Goal: Transaction & Acquisition: Purchase product/service

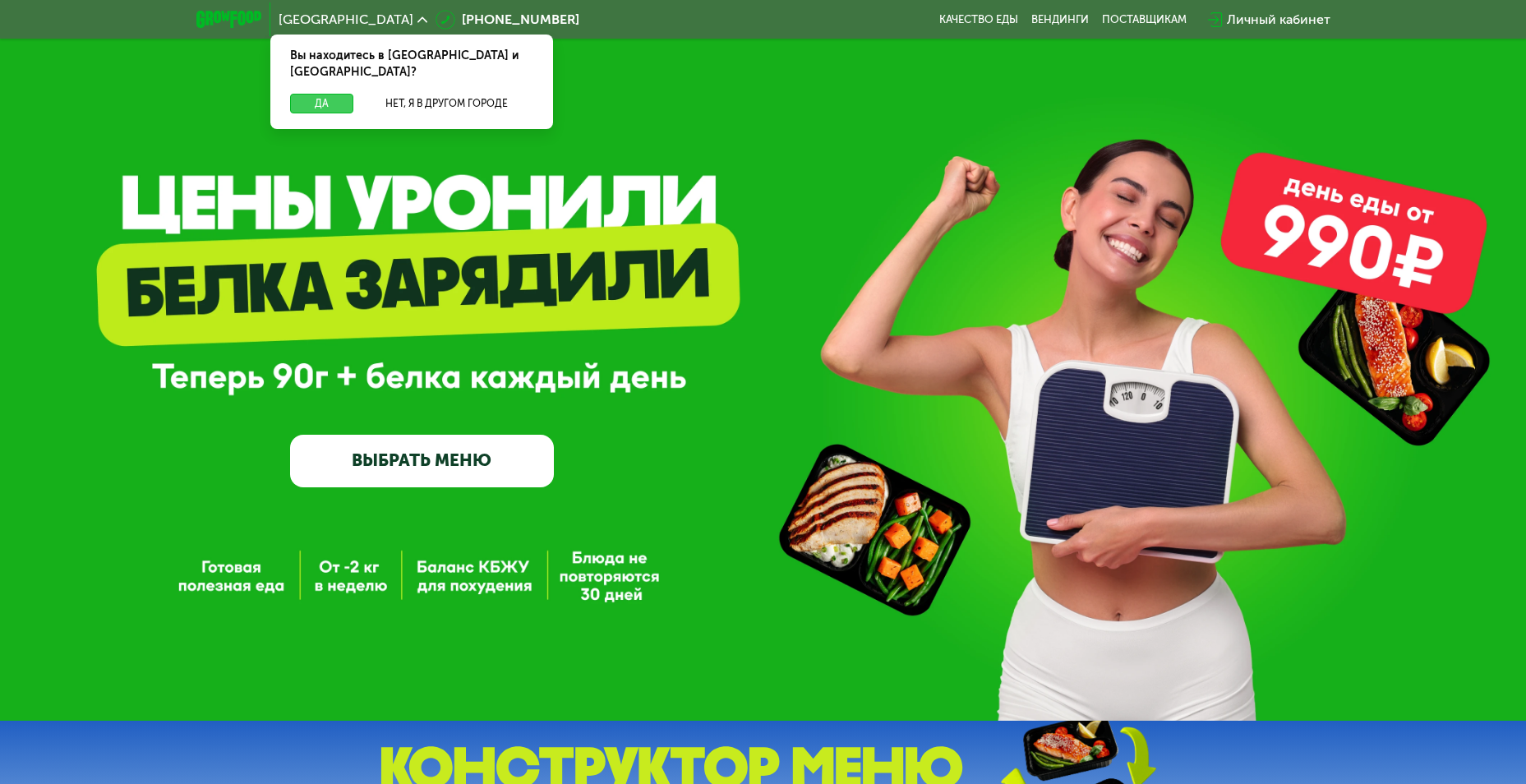
click at [331, 93] on button "Да" at bounding box center [321, 103] width 63 height 19
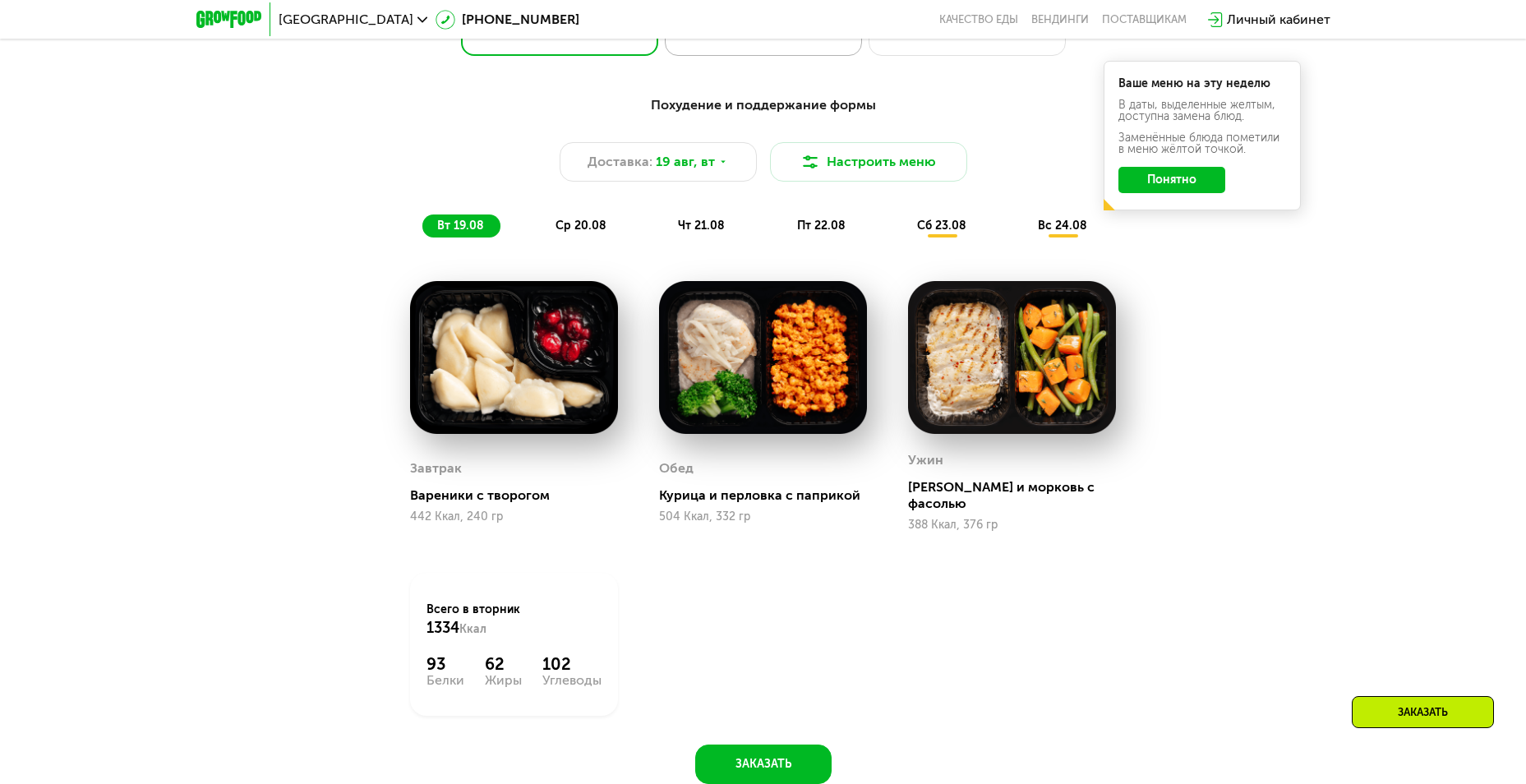
scroll to position [986, 0]
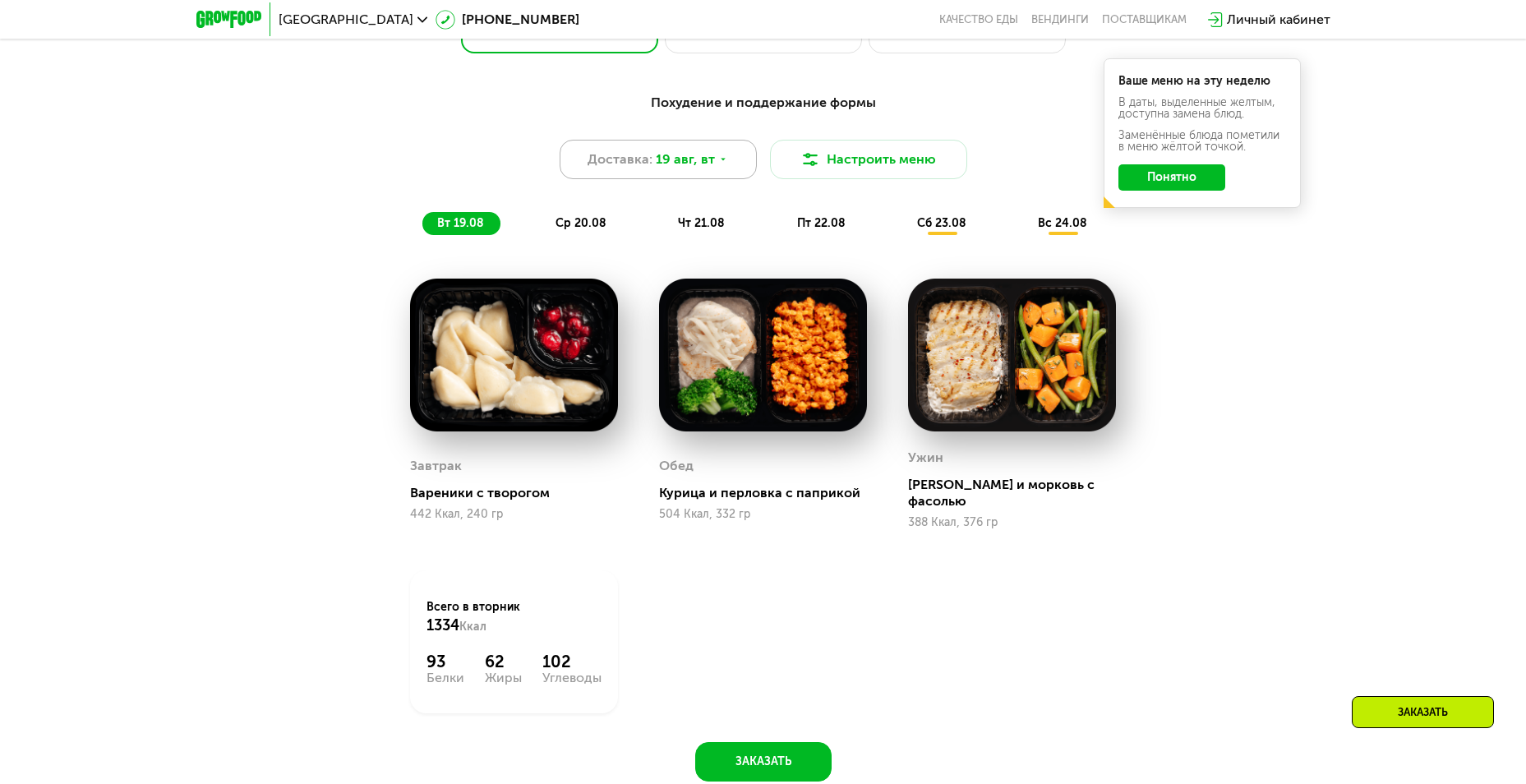
click at [726, 160] on div "Доставка: [DATE]" at bounding box center [657, 159] width 197 height 40
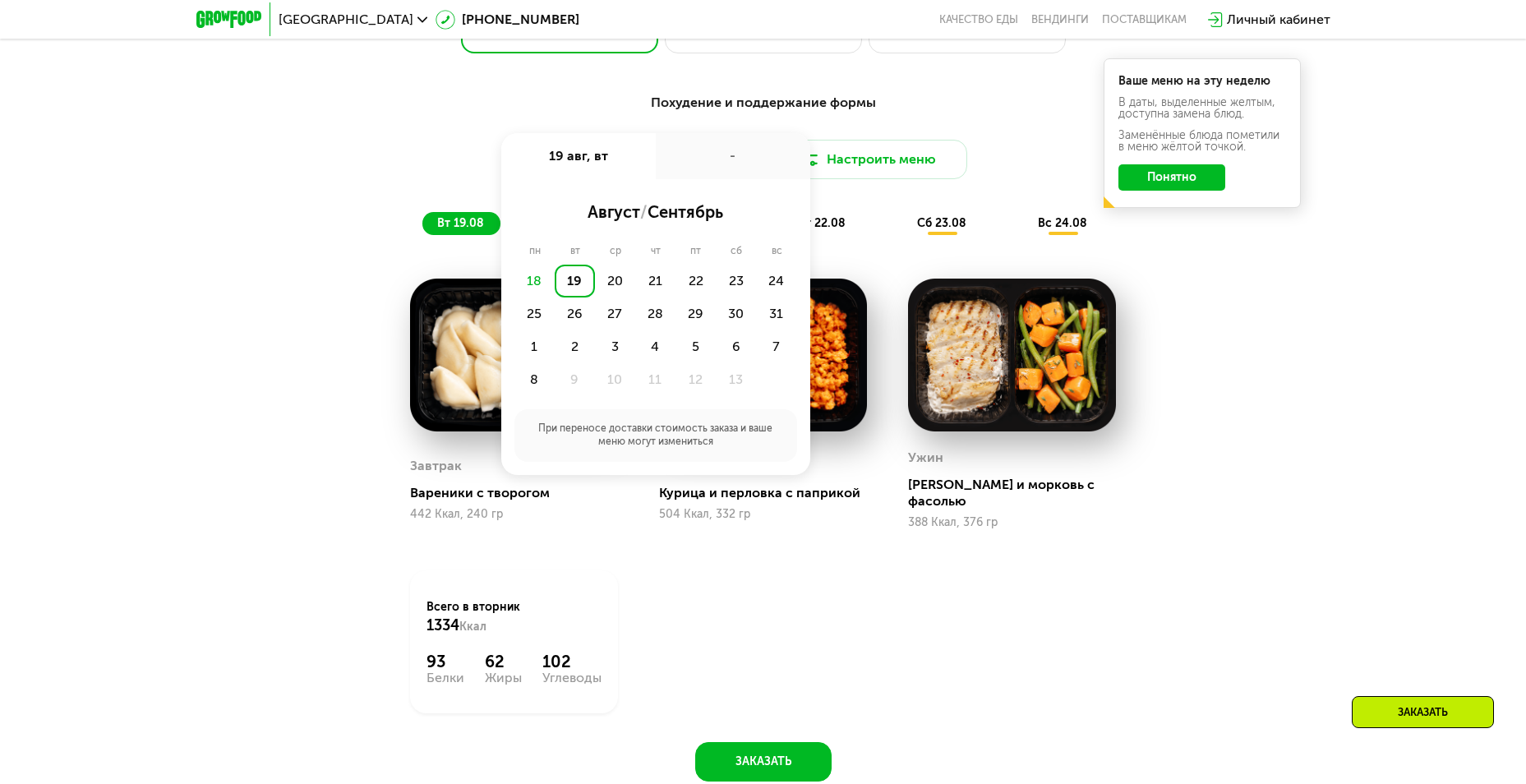
click at [726, 160] on div "-" at bounding box center [732, 156] width 155 height 46
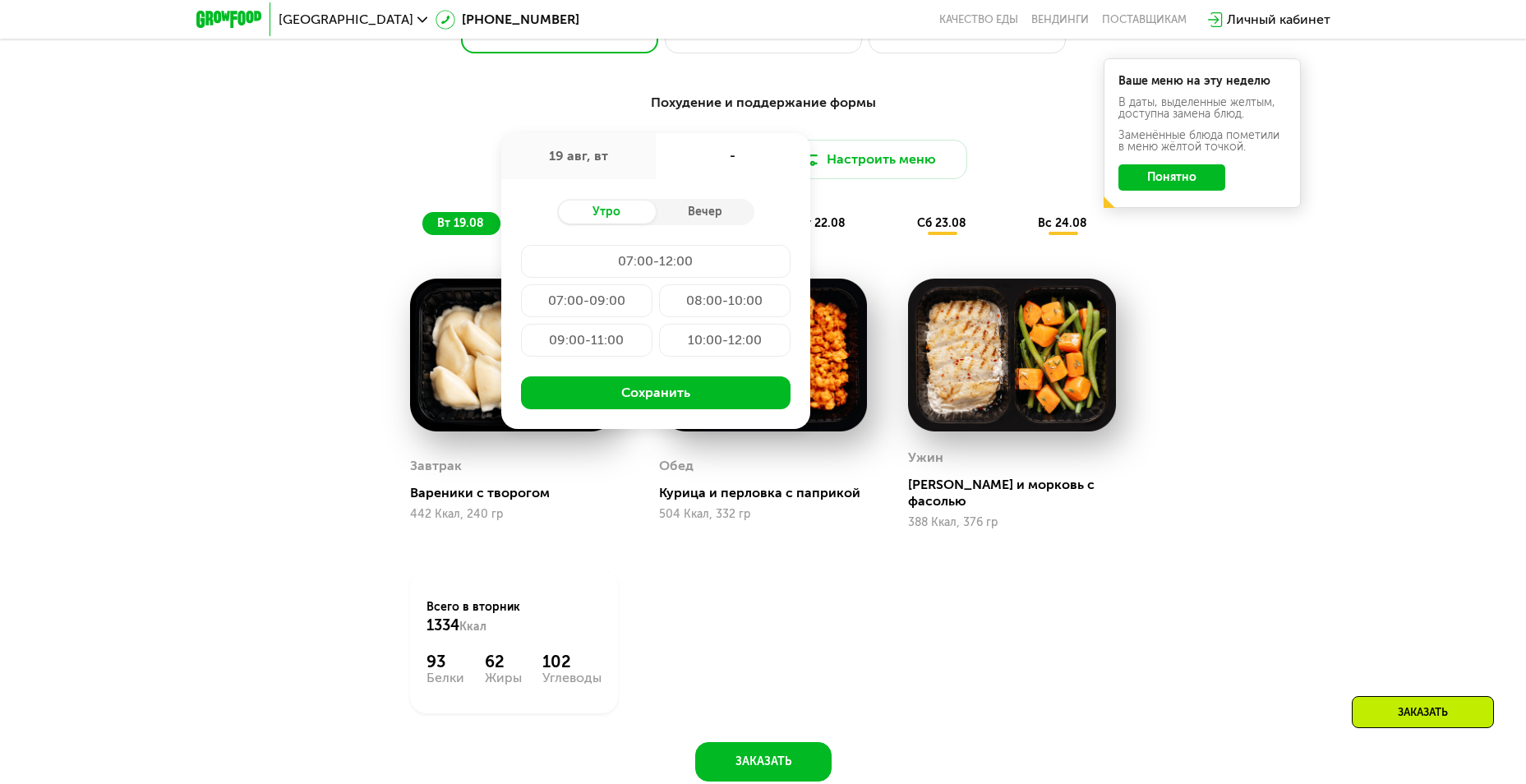
click at [957, 113] on div "Похудение и поддержание формы" at bounding box center [763, 103] width 973 height 20
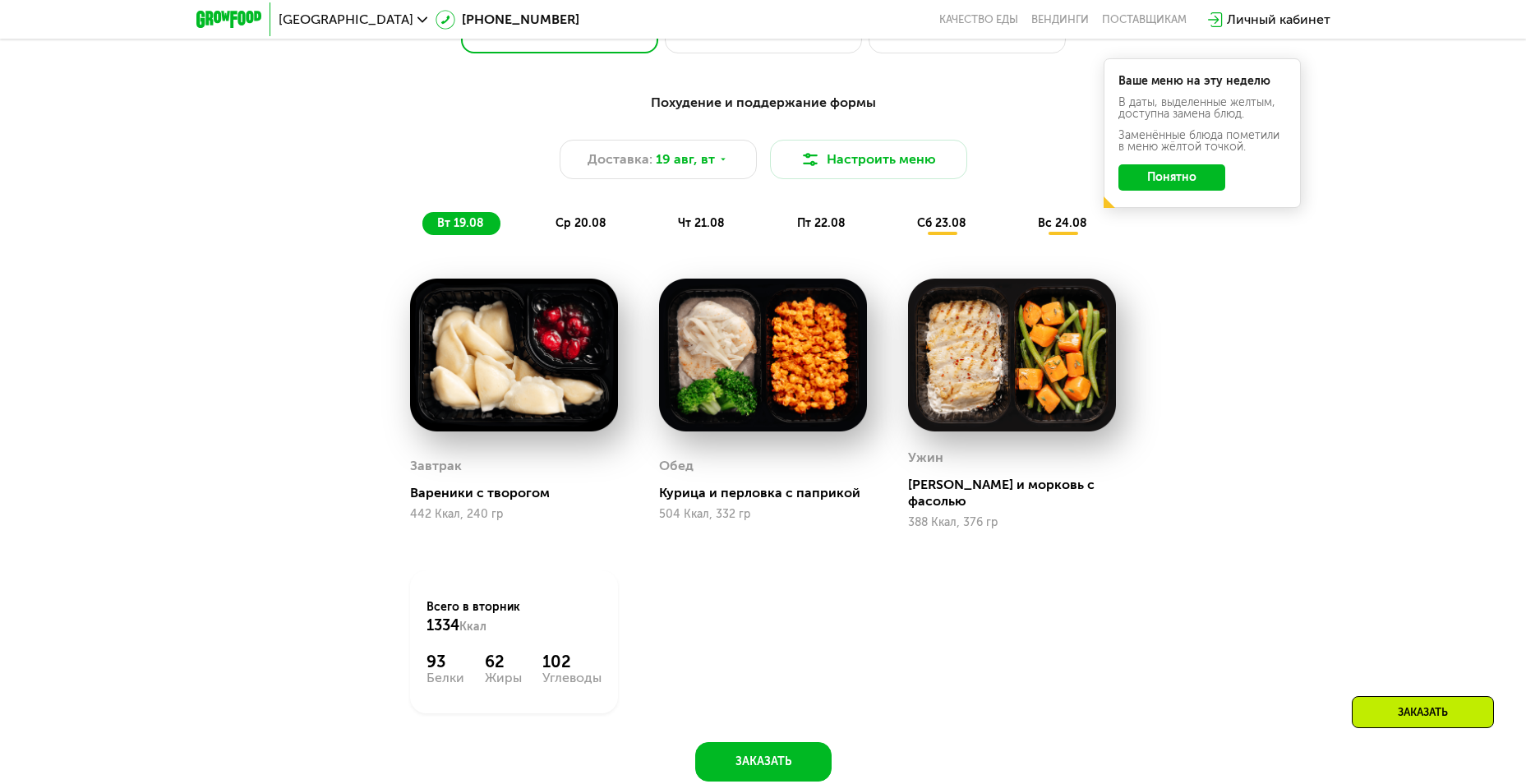
click at [585, 230] on span "ср 20.08" at bounding box center [581, 222] width 51 height 14
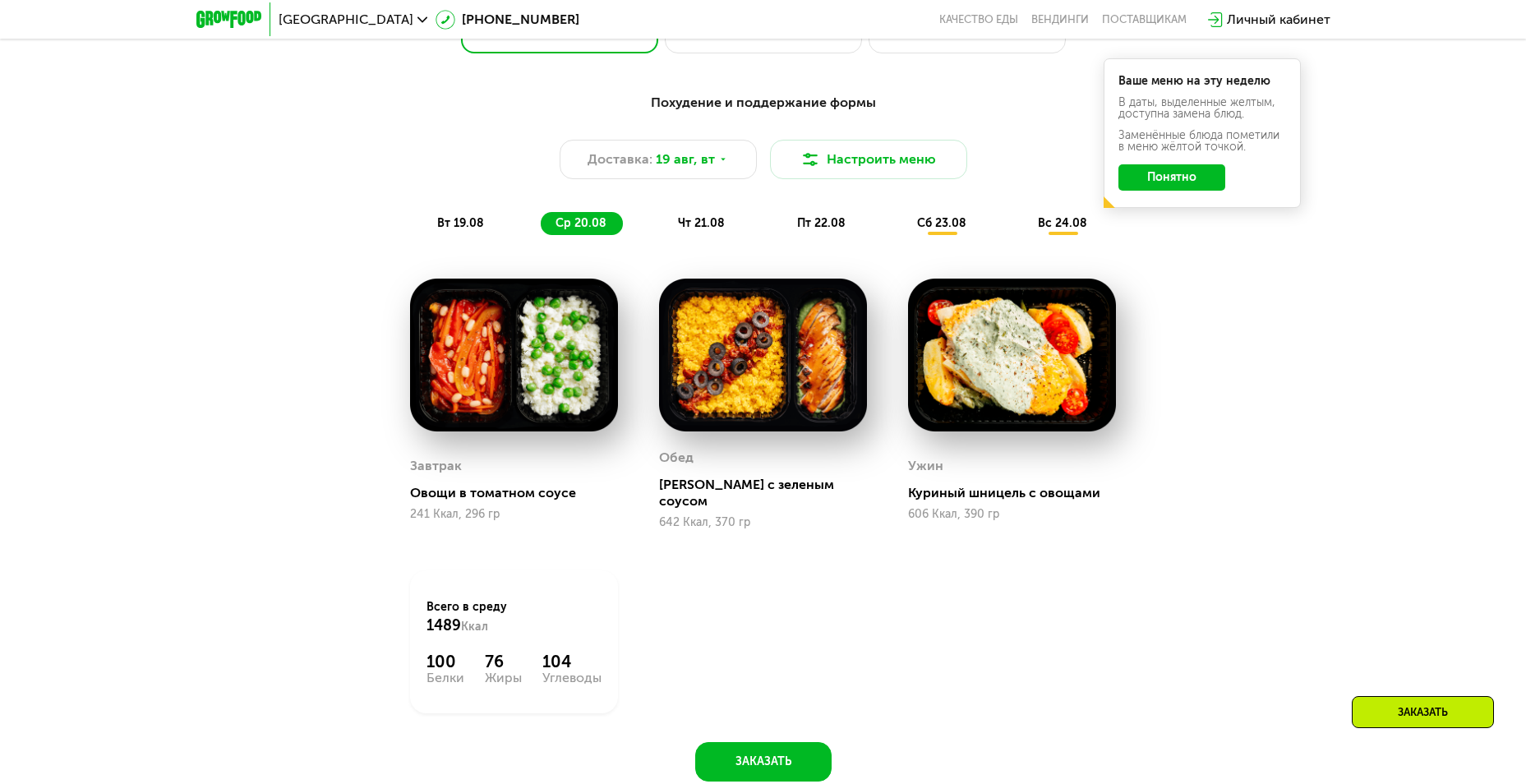
click at [457, 225] on span "вт 19.08" at bounding box center [460, 222] width 47 height 14
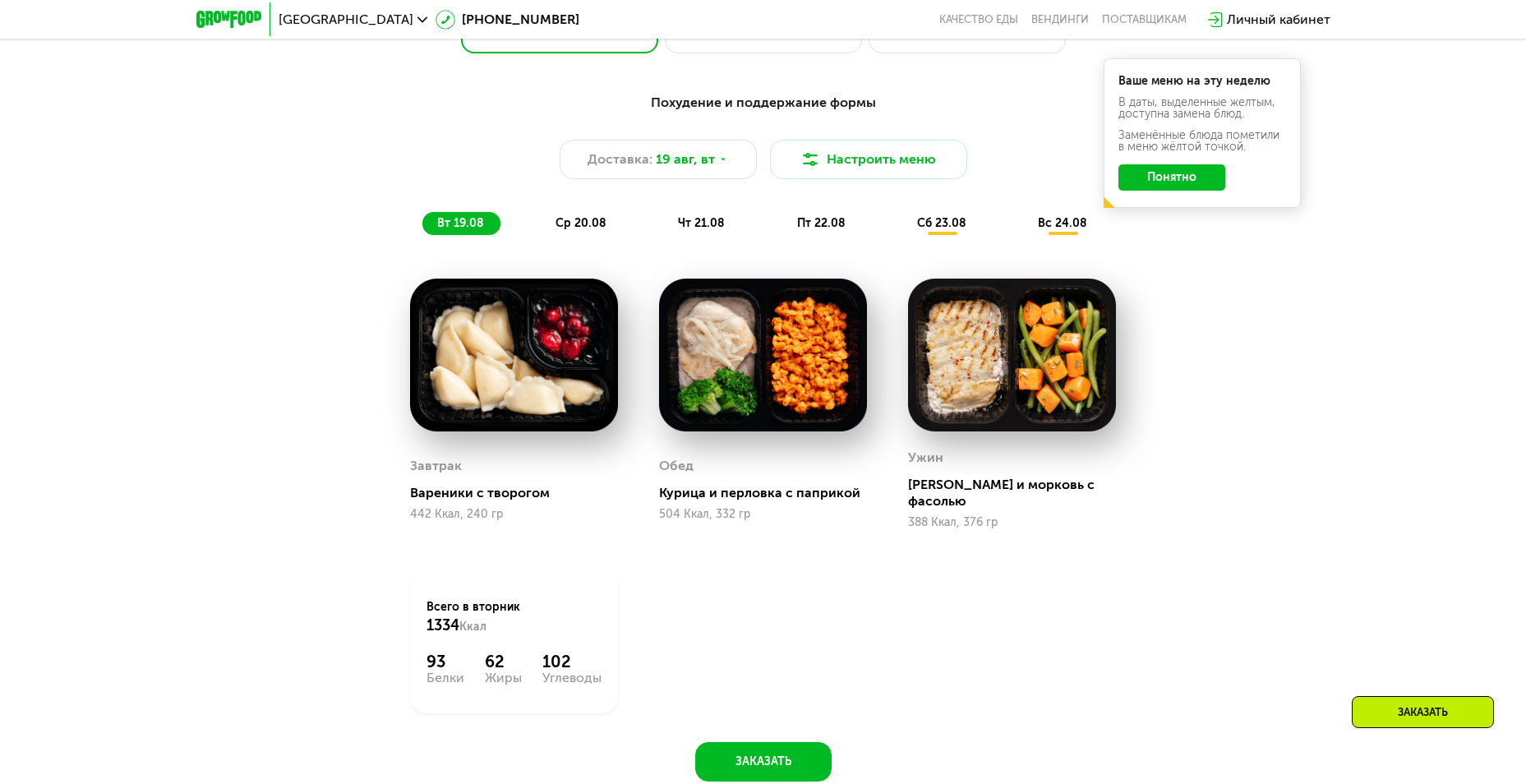
click at [595, 225] on span "ср 20.08" at bounding box center [581, 222] width 51 height 14
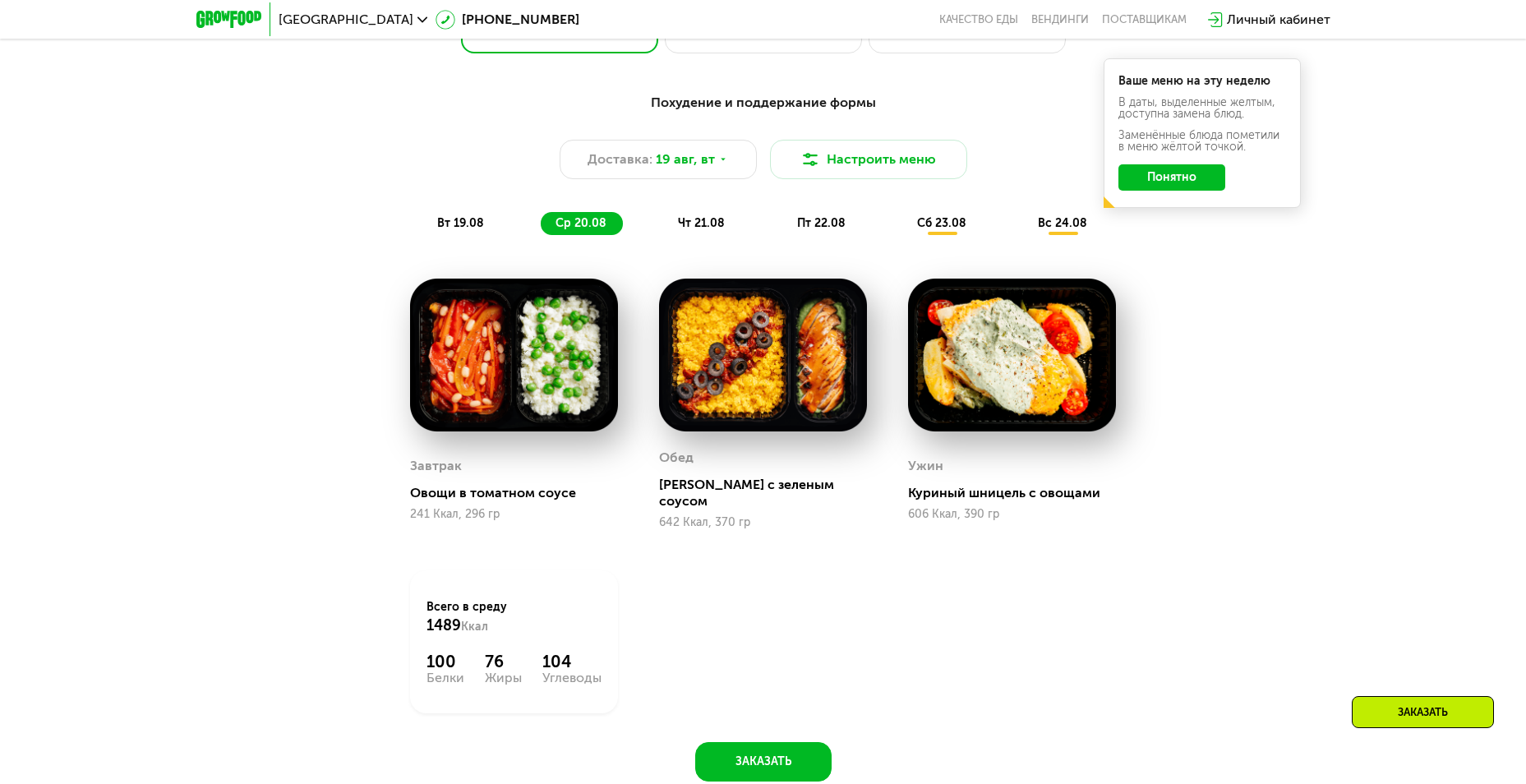
click at [443, 227] on span "вт 19.08" at bounding box center [460, 222] width 47 height 14
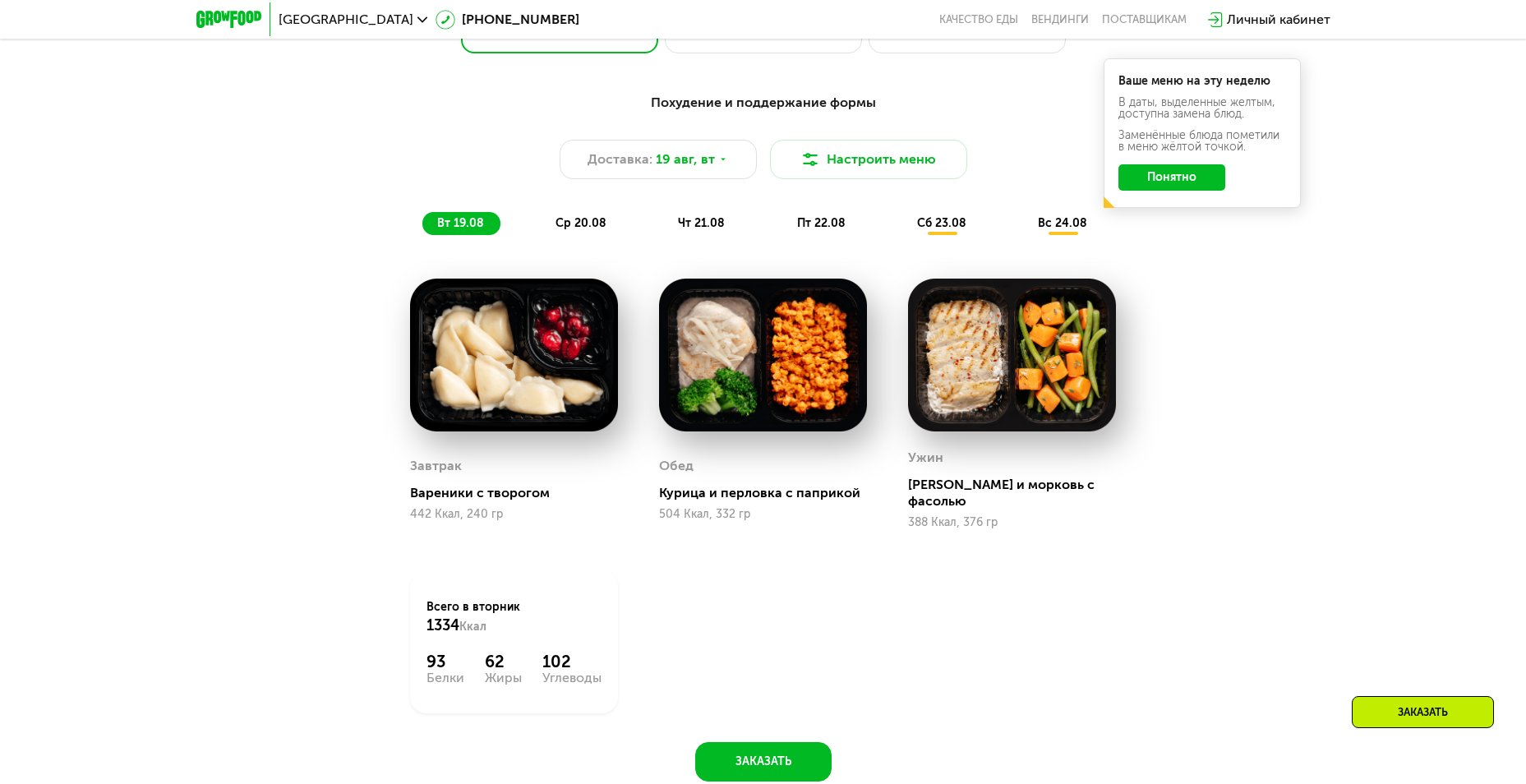
click at [567, 230] on span "ср 20.08" at bounding box center [581, 222] width 51 height 14
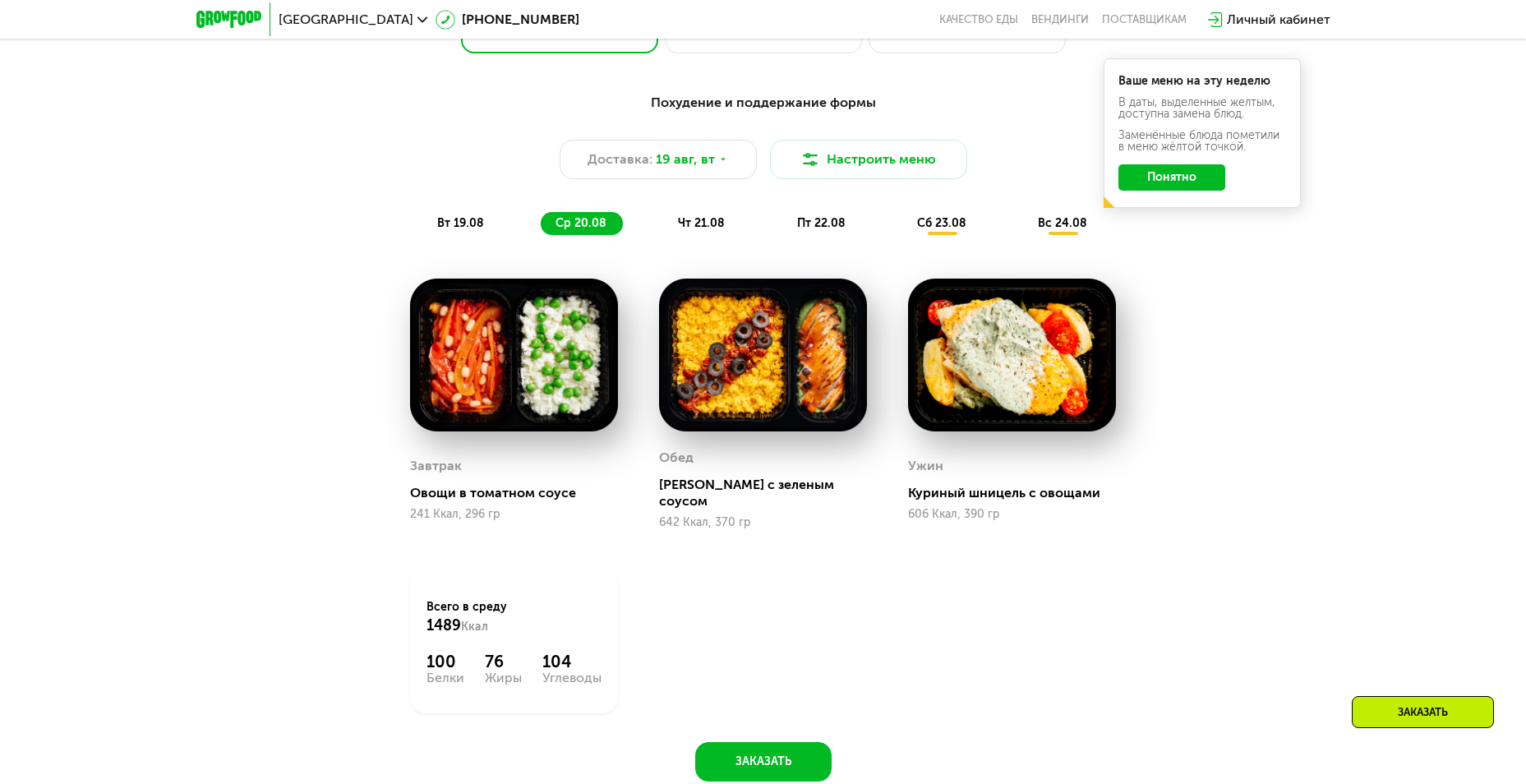
click at [695, 230] on span "чт 21.08" at bounding box center [701, 222] width 47 height 14
click at [605, 228] on span "ср 20.08" at bounding box center [581, 222] width 51 height 14
click at [698, 230] on span "чт 21.08" at bounding box center [701, 222] width 47 height 14
click at [820, 230] on span "пт 22.08" at bounding box center [821, 222] width 48 height 14
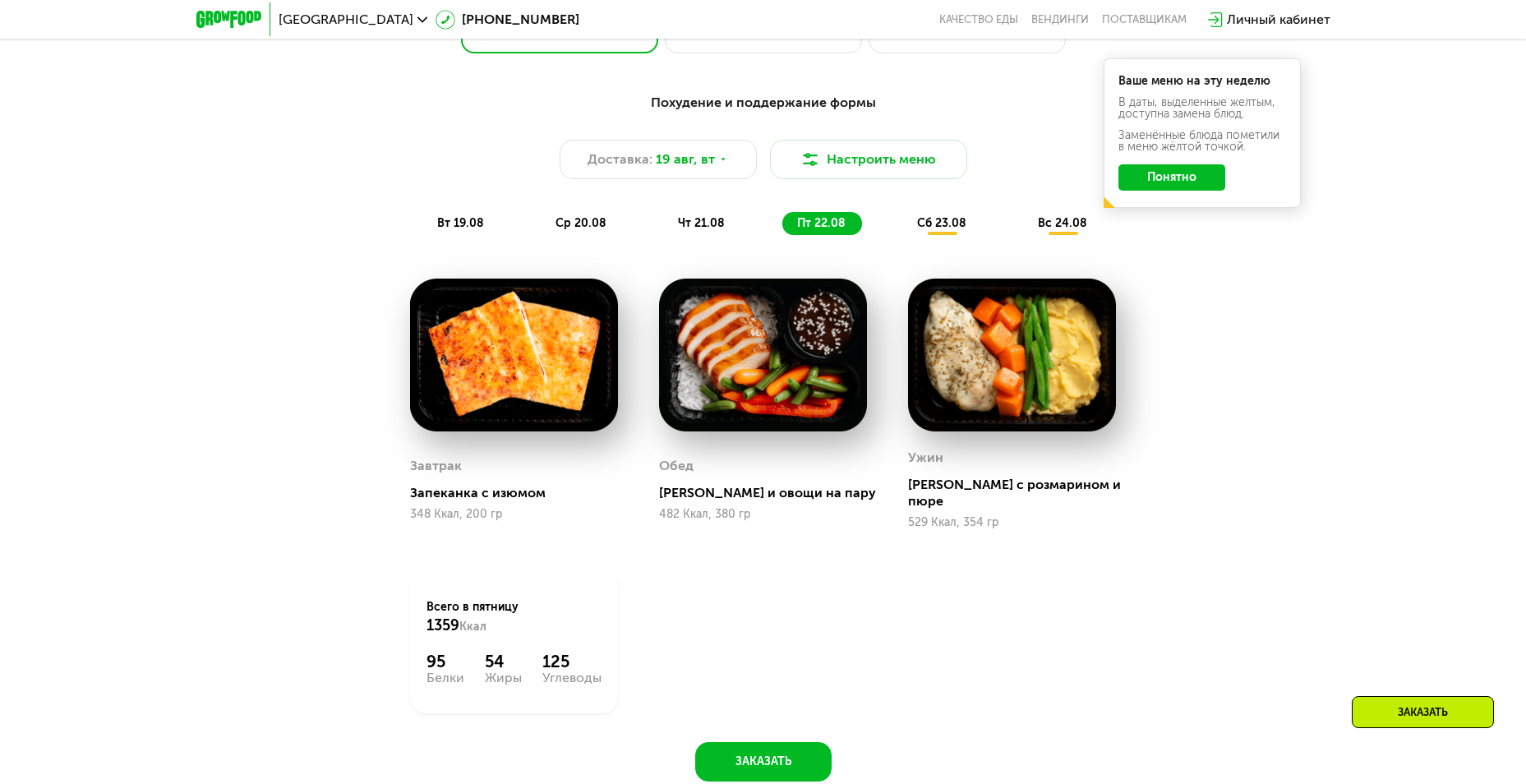
click at [701, 230] on span "чт 21.08" at bounding box center [701, 222] width 47 height 14
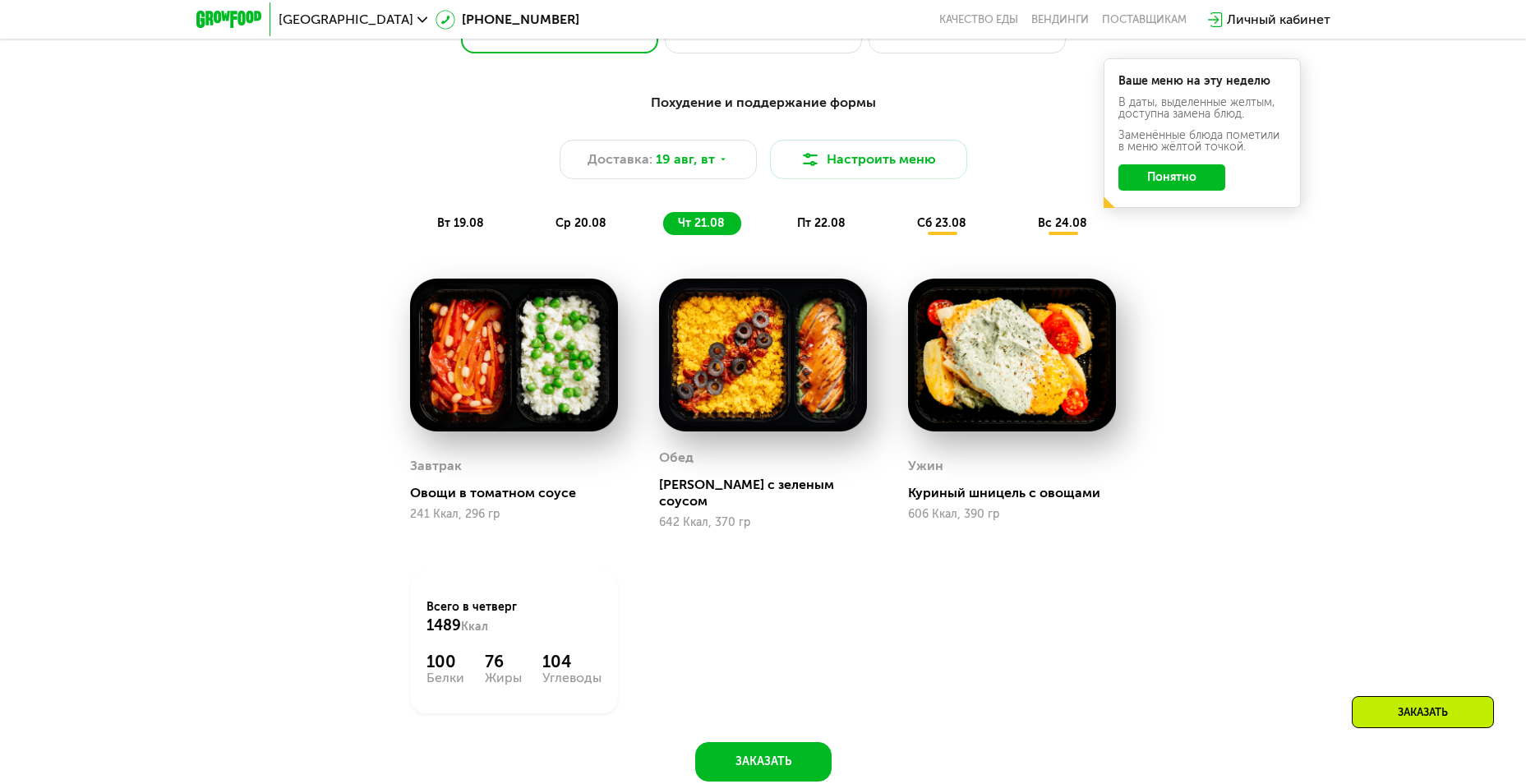
click at [603, 226] on span "ср 20.08" at bounding box center [581, 222] width 51 height 14
click at [682, 225] on span "чт 21.08" at bounding box center [701, 222] width 47 height 14
click at [822, 227] on span "пт 22.08" at bounding box center [821, 222] width 48 height 14
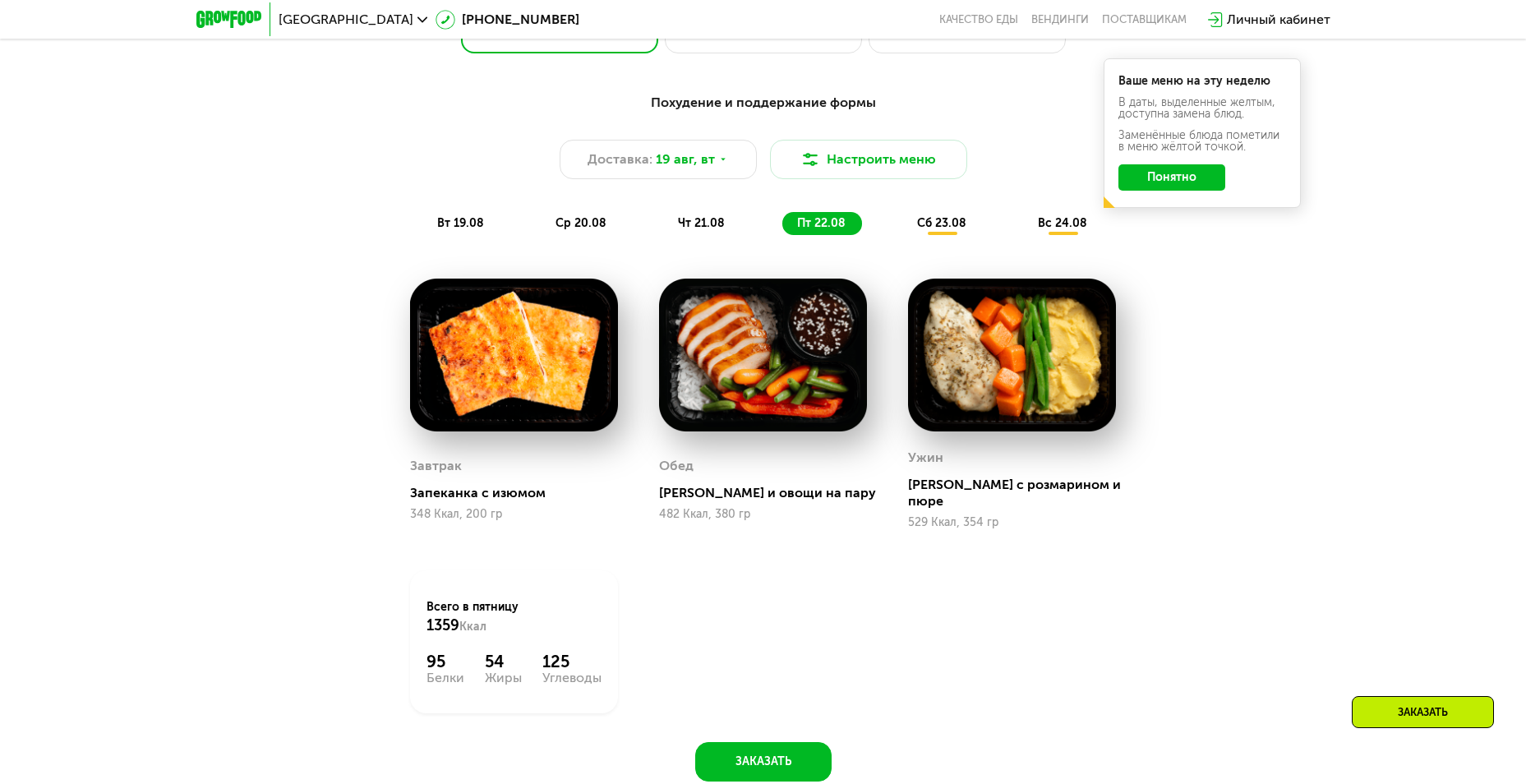
click at [939, 230] on span "сб 23.08" at bounding box center [941, 222] width 49 height 14
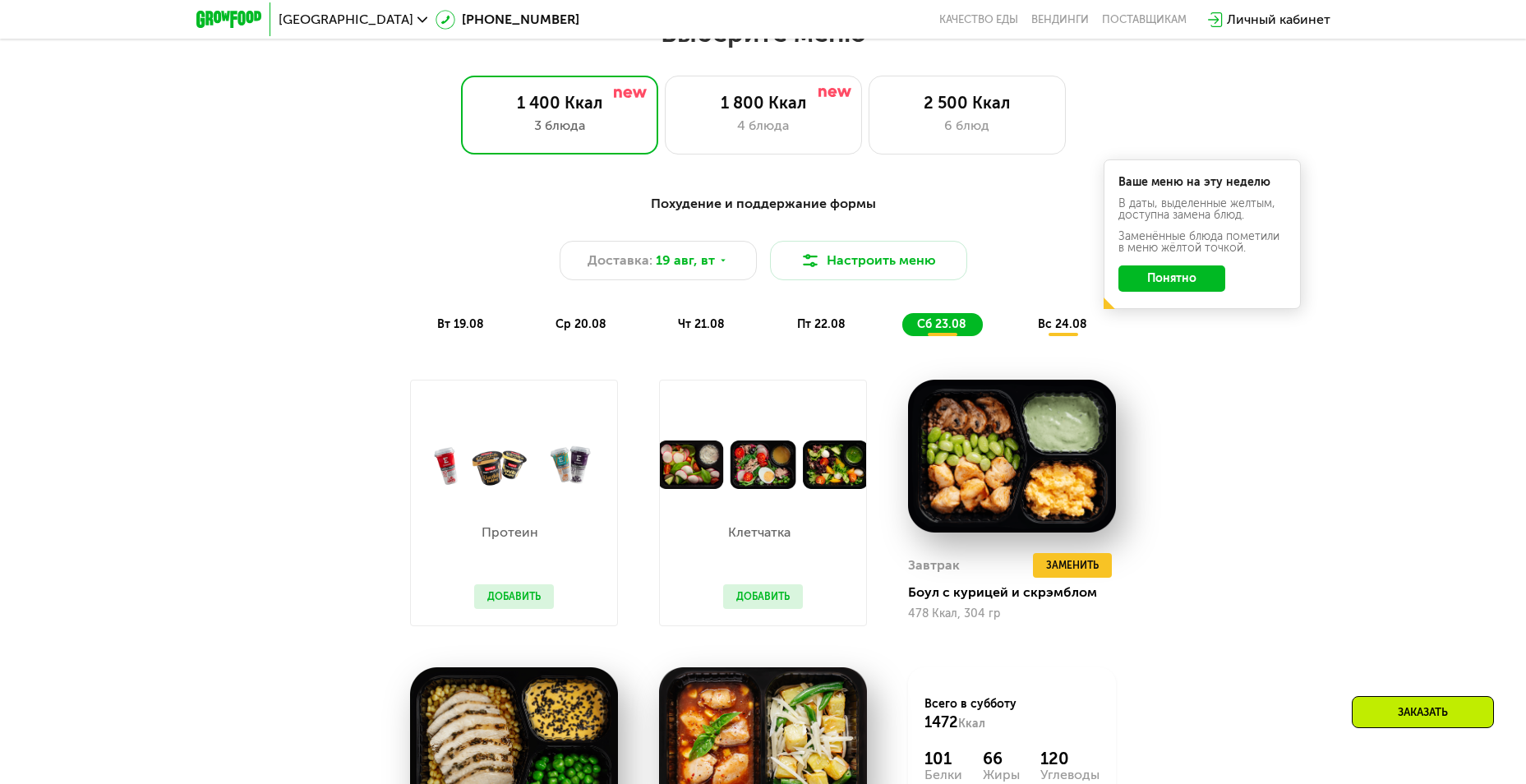
scroll to position [822, 0]
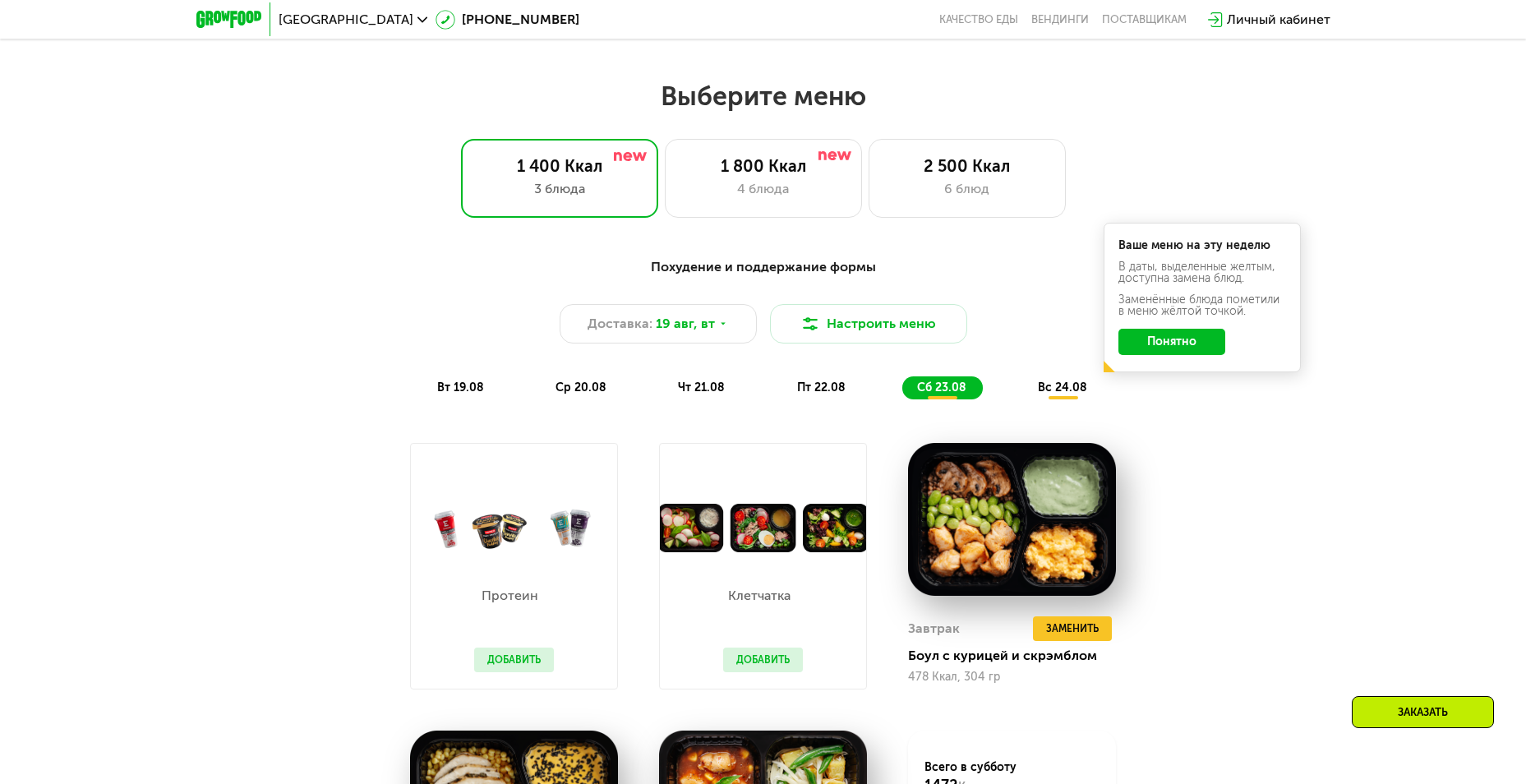
click at [1059, 394] on span "вс 24.08" at bounding box center [1062, 387] width 49 height 14
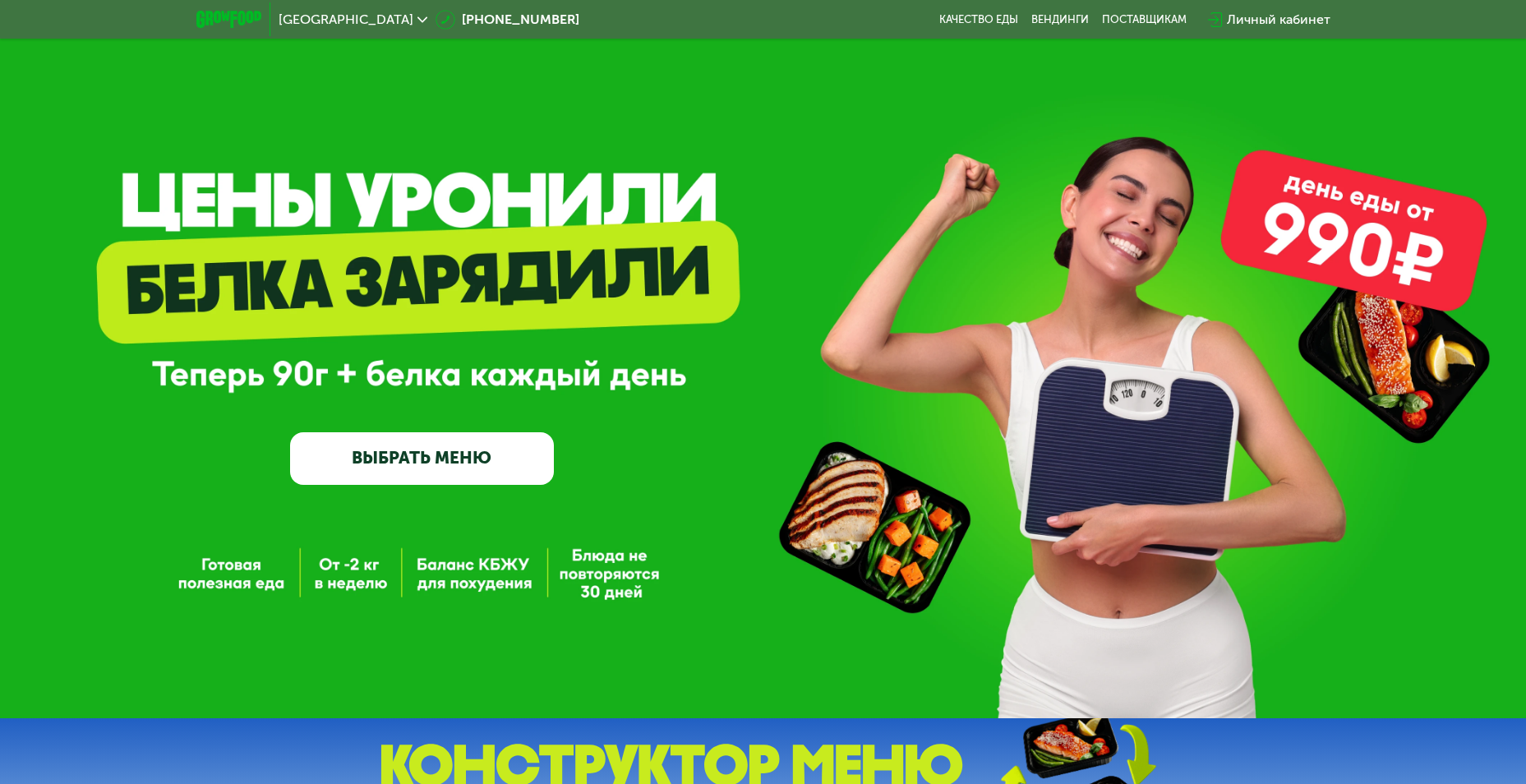
scroll to position [0, 0]
